Goal: Find specific page/section: Find specific page/section

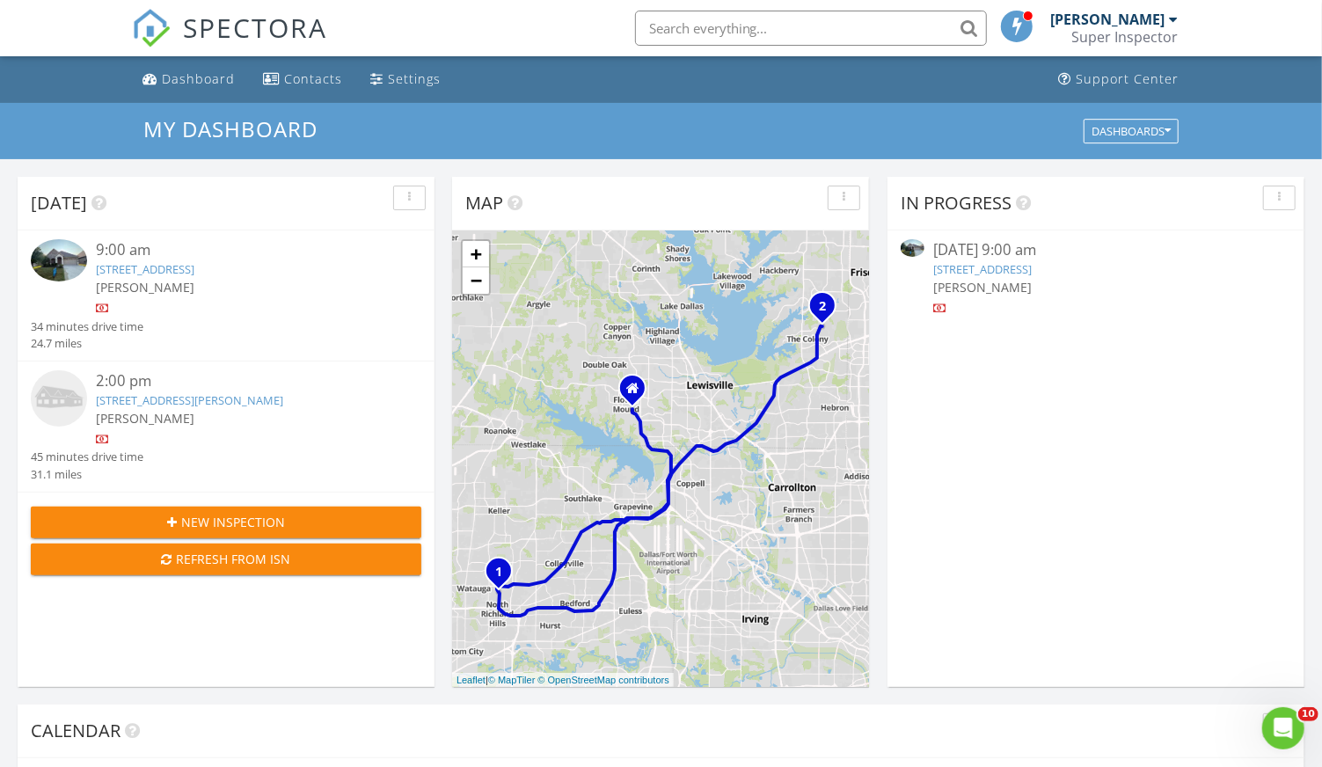
click at [194, 262] on link "6028 Wessex St, North Richland Hills, TX 76180" at bounding box center [145, 269] width 99 height 16
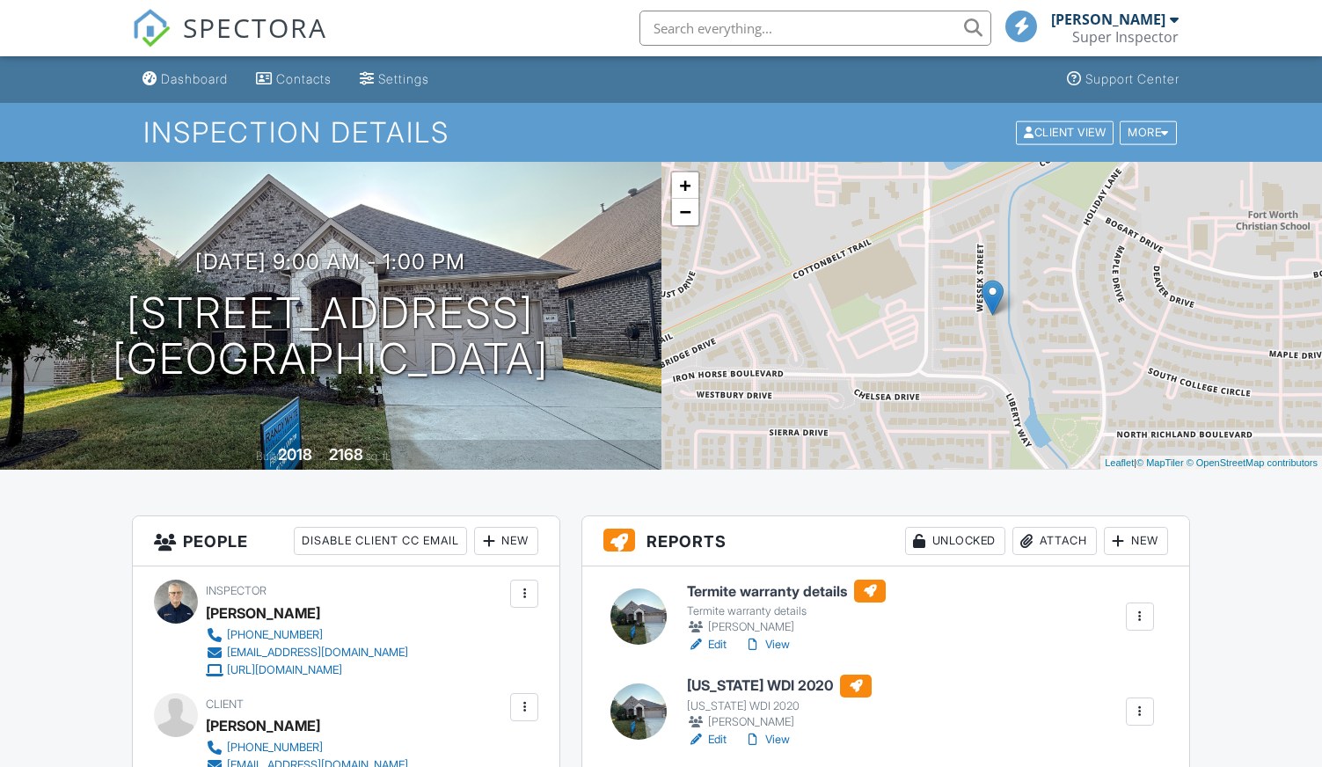
scroll to position [267, 0]
